Goal: Task Accomplishment & Management: Complete application form

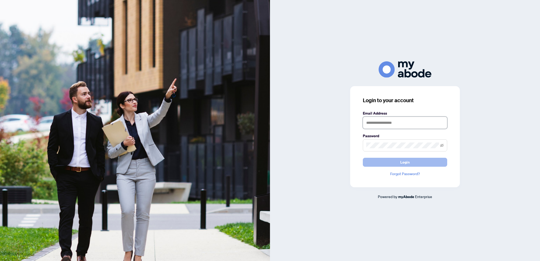
type input "**********"
click at [392, 164] on button "Login" at bounding box center [405, 162] width 84 height 9
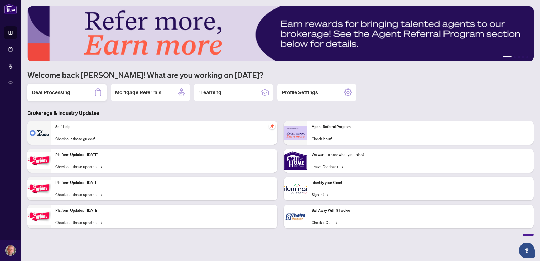
click at [77, 94] on div "Deal Processing" at bounding box center [66, 92] width 79 height 17
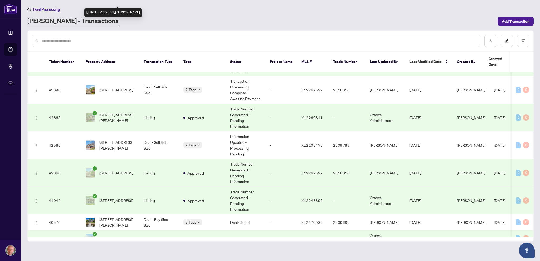
scroll to position [503, 0]
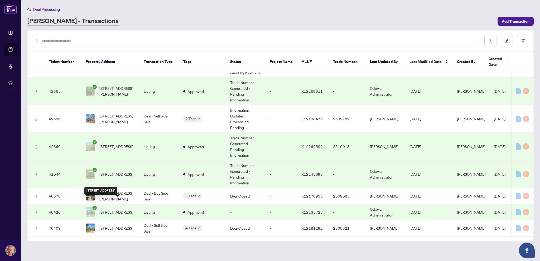
click at [118, 209] on span "163 Mojave Cres, Ottawa, Ontario K2S 0H3, Canada" at bounding box center [116, 212] width 34 height 6
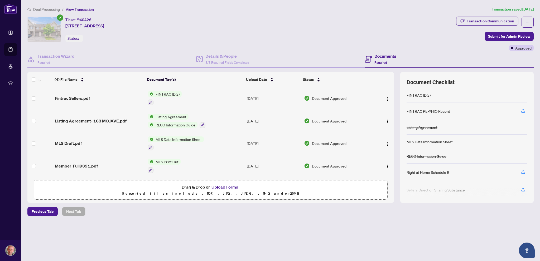
click at [219, 186] on button "Upload Forms" at bounding box center [225, 187] width 30 height 7
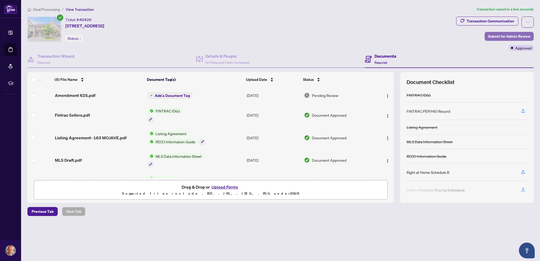
click at [497, 34] on span "Submit for Admin Review" at bounding box center [509, 36] width 42 height 8
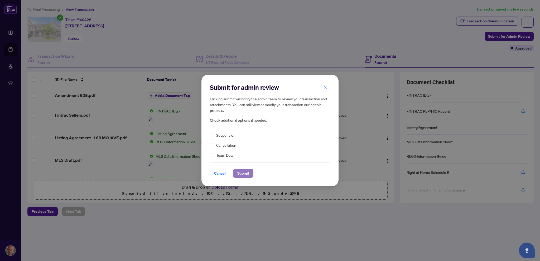
click at [244, 174] on span "Submit" at bounding box center [243, 173] width 12 height 8
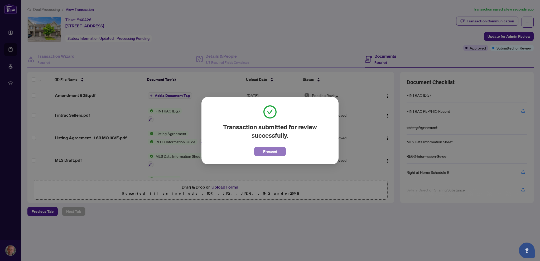
click at [266, 150] on span "Proceed" at bounding box center [270, 151] width 14 height 8
